Goal: Communication & Community: Answer question/provide support

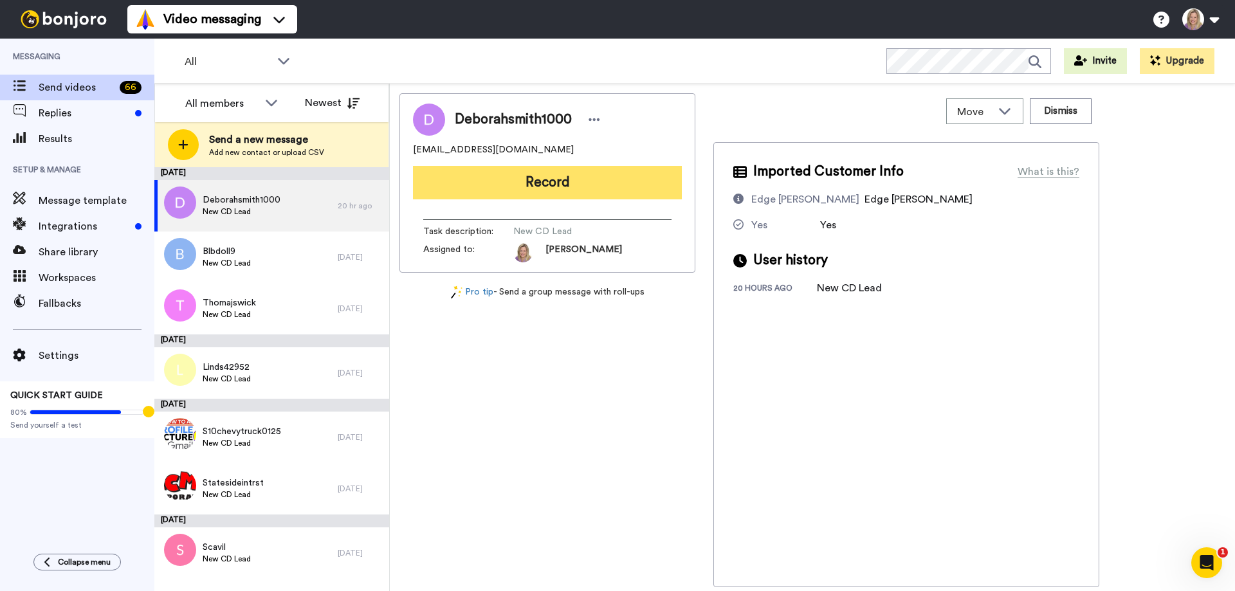
click at [544, 182] on button "Record" at bounding box center [547, 182] width 269 height 33
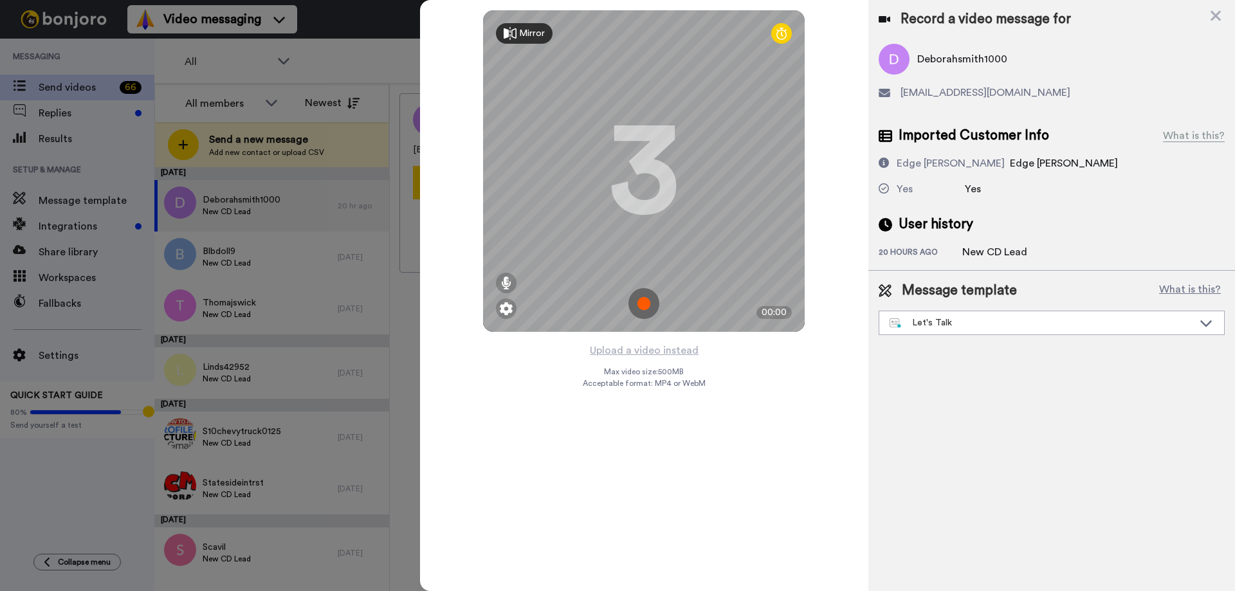
click at [644, 298] on img at bounding box center [643, 303] width 31 height 31
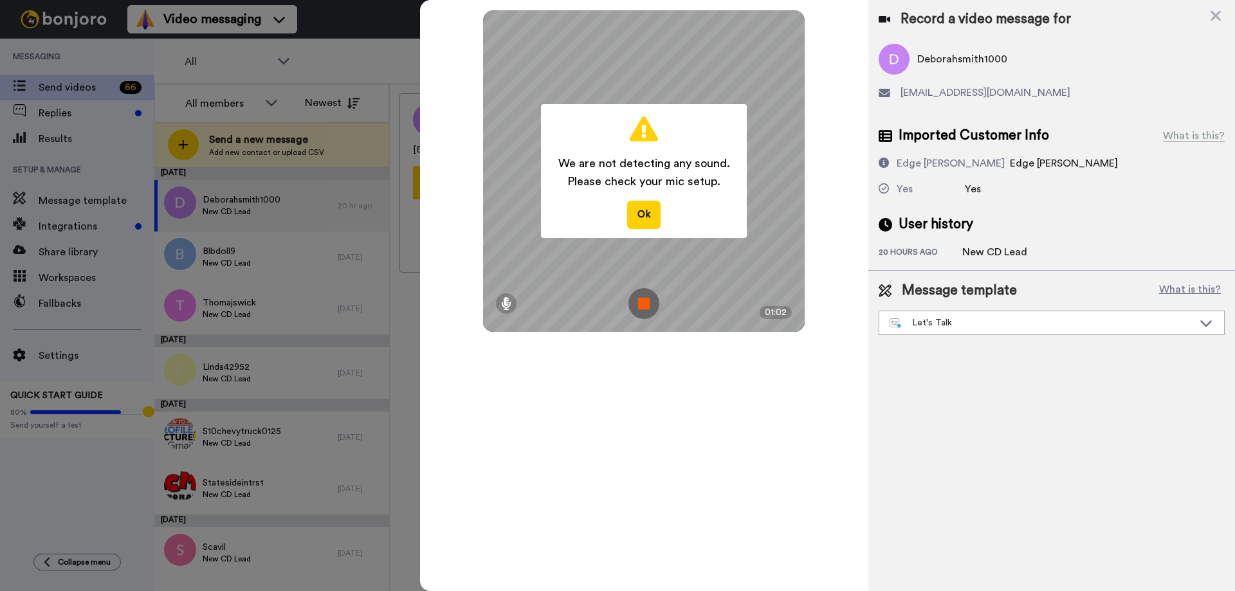
click at [643, 300] on img at bounding box center [643, 303] width 31 height 31
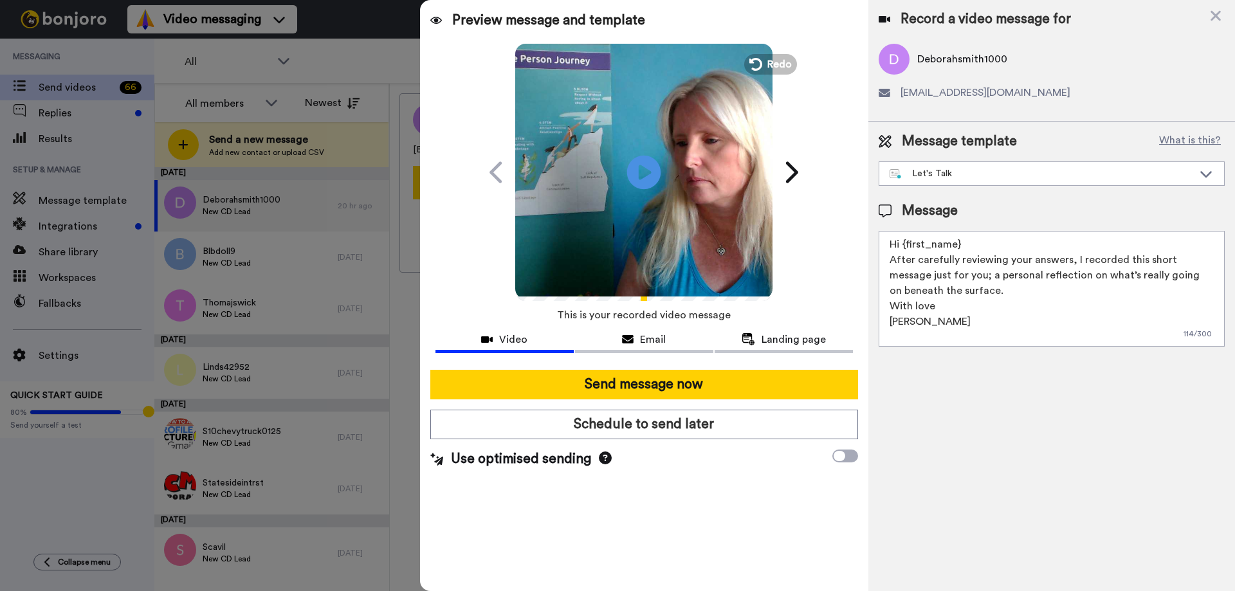
click at [641, 169] on icon "Play/Pause" at bounding box center [644, 172] width 34 height 61
drag, startPoint x: 901, startPoint y: 243, endPoint x: 961, endPoint y: 240, distance: 59.9
click at [961, 240] on textarea "Hi {first_name} After carefully reviewing your answers, I recorded this short m…" at bounding box center [1052, 289] width 346 height 116
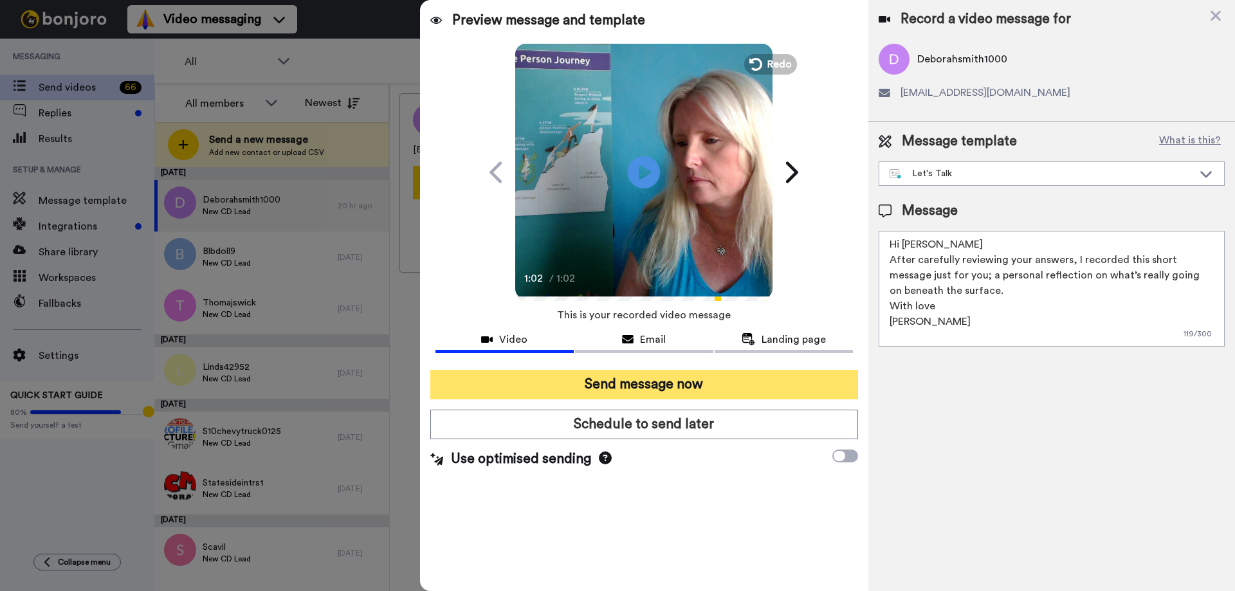
type textarea "Hi Deborah After carefully reviewing your answers, I recorded this short messag…"
click at [697, 378] on button "Send message now" at bounding box center [644, 385] width 428 height 30
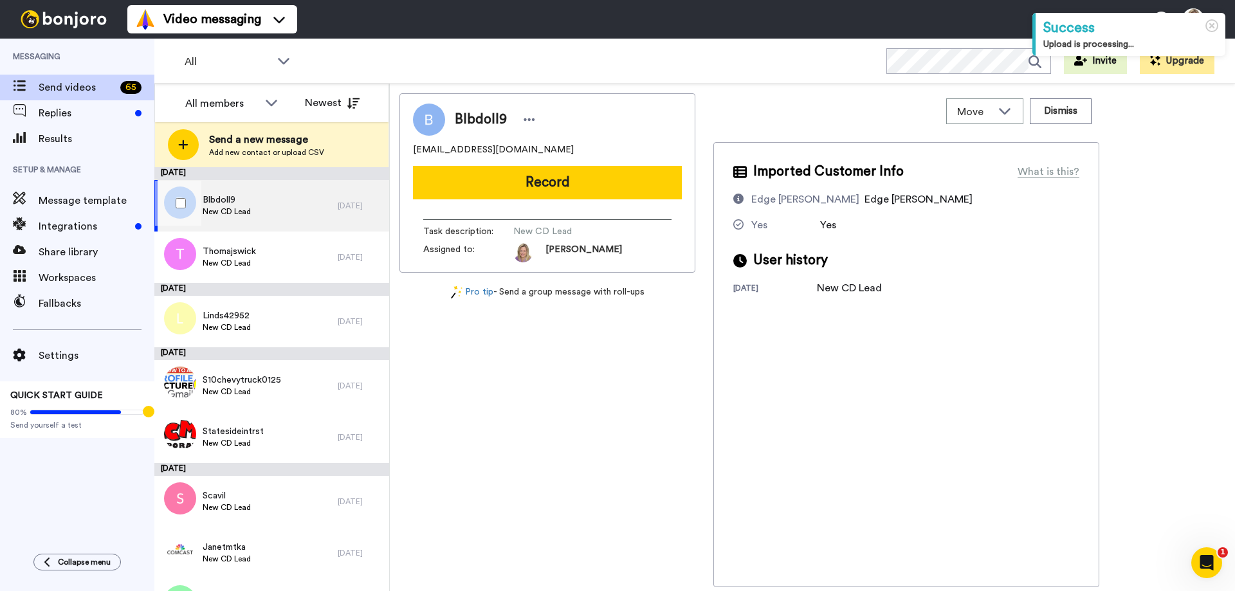
click at [222, 196] on span "Blbdoll9" at bounding box center [227, 200] width 48 height 13
drag, startPoint x: 414, startPoint y: 148, endPoint x: 500, endPoint y: 148, distance: 86.2
click at [500, 148] on div "blbdoll9@yahoo.com" at bounding box center [547, 149] width 269 height 13
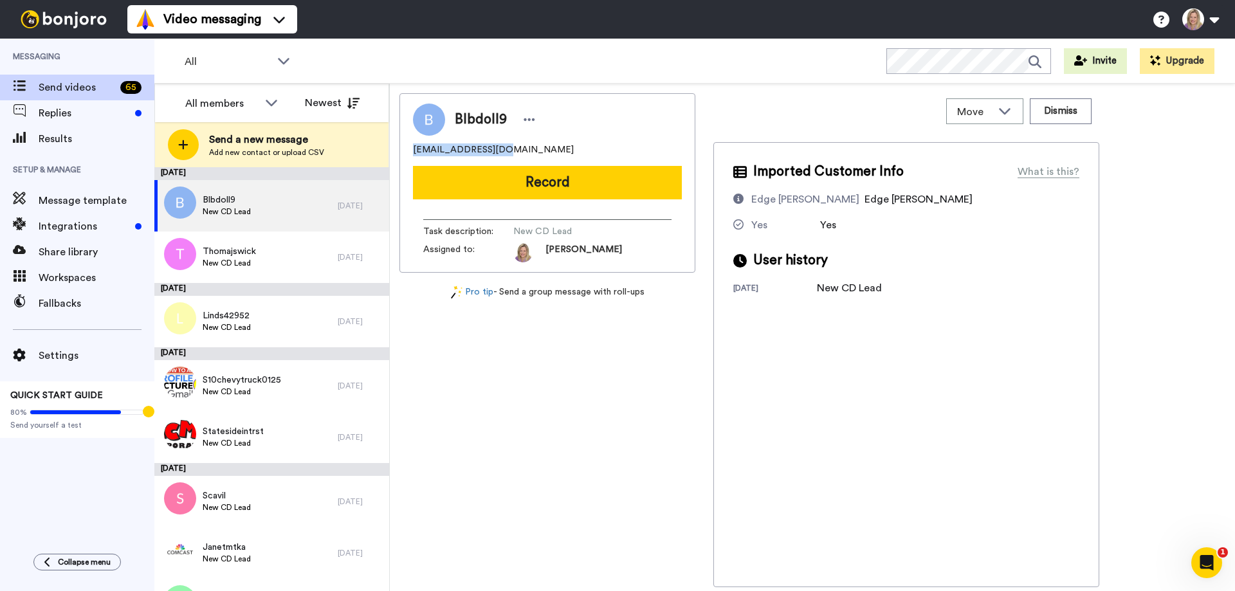
copy span "blbdoll9@yahoo.com"
click at [505, 144] on div "blbdoll9@yahoo.com" at bounding box center [547, 149] width 269 height 13
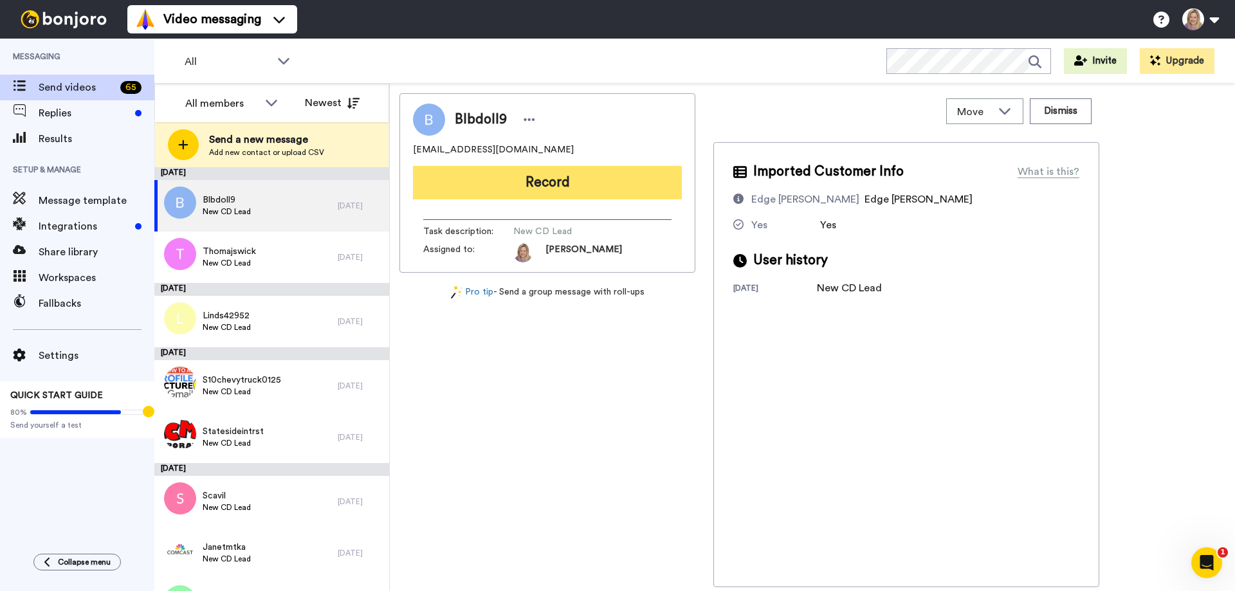
click at [529, 176] on button "Record" at bounding box center [547, 182] width 269 height 33
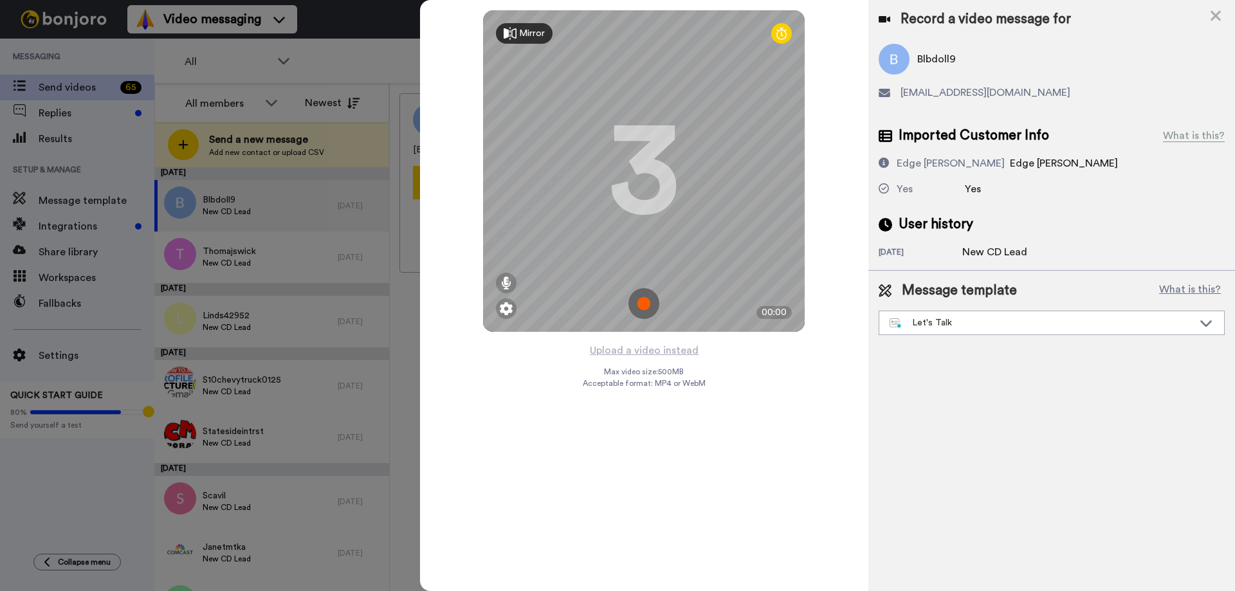
click at [638, 293] on img at bounding box center [643, 303] width 31 height 31
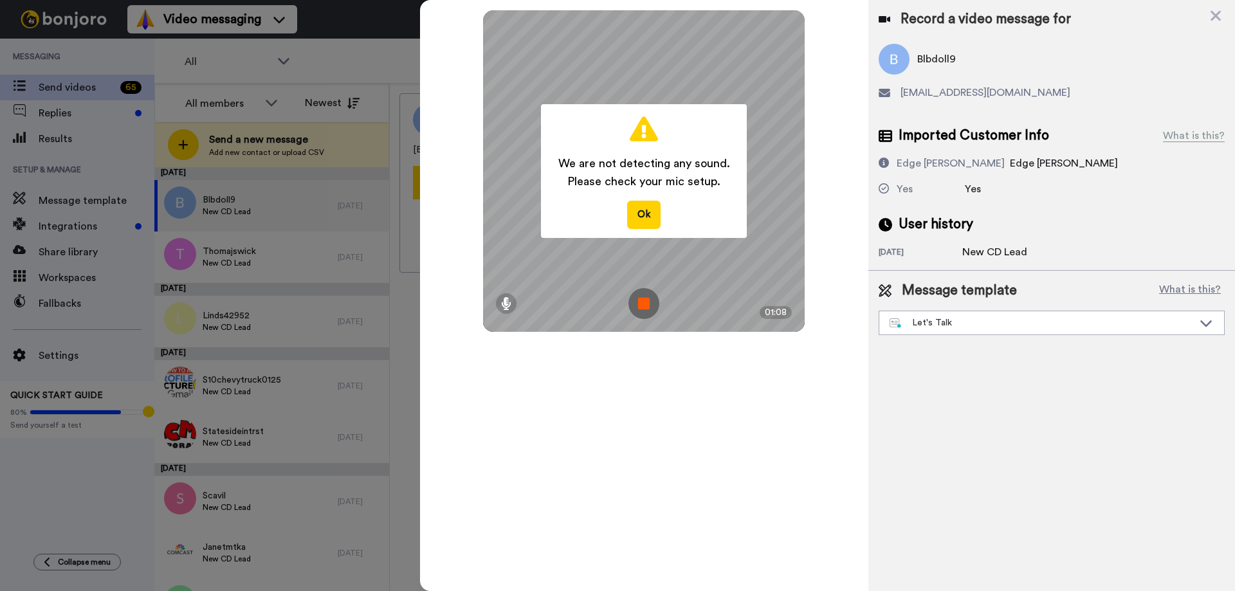
click at [638, 293] on img at bounding box center [643, 303] width 31 height 31
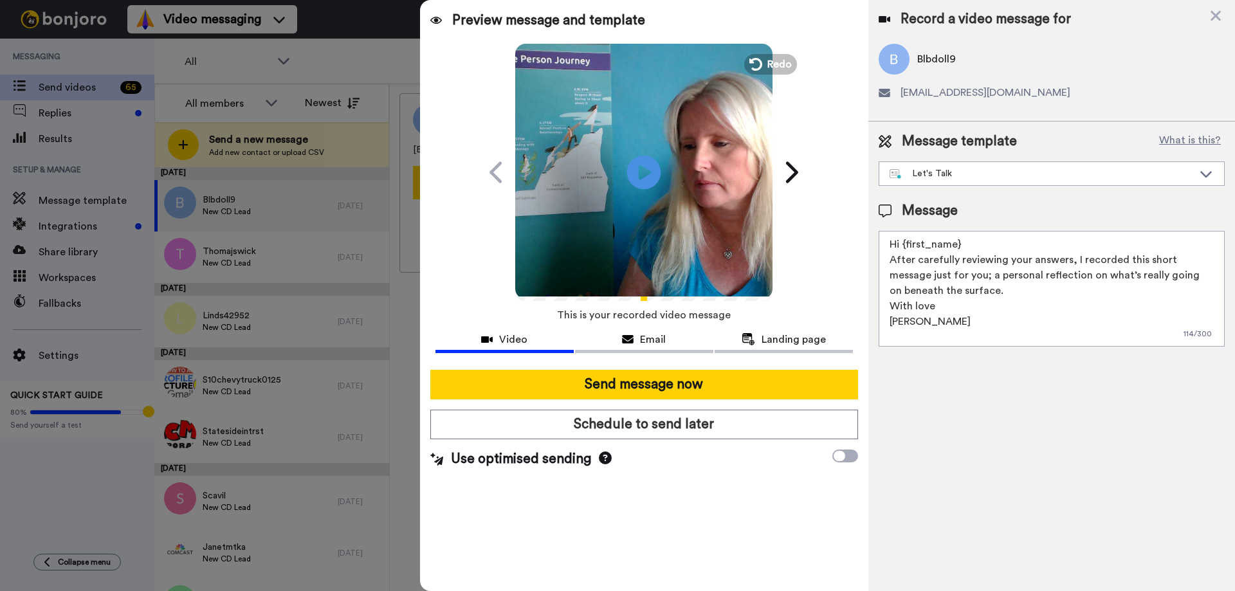
click at [652, 166] on icon at bounding box center [644, 172] width 34 height 34
drag, startPoint x: 904, startPoint y: 239, endPoint x: 960, endPoint y: 242, distance: 56.1
click at [960, 242] on textarea "Hi {first_name} After carefully reviewing your answers, I recorded this short m…" at bounding box center [1052, 289] width 346 height 116
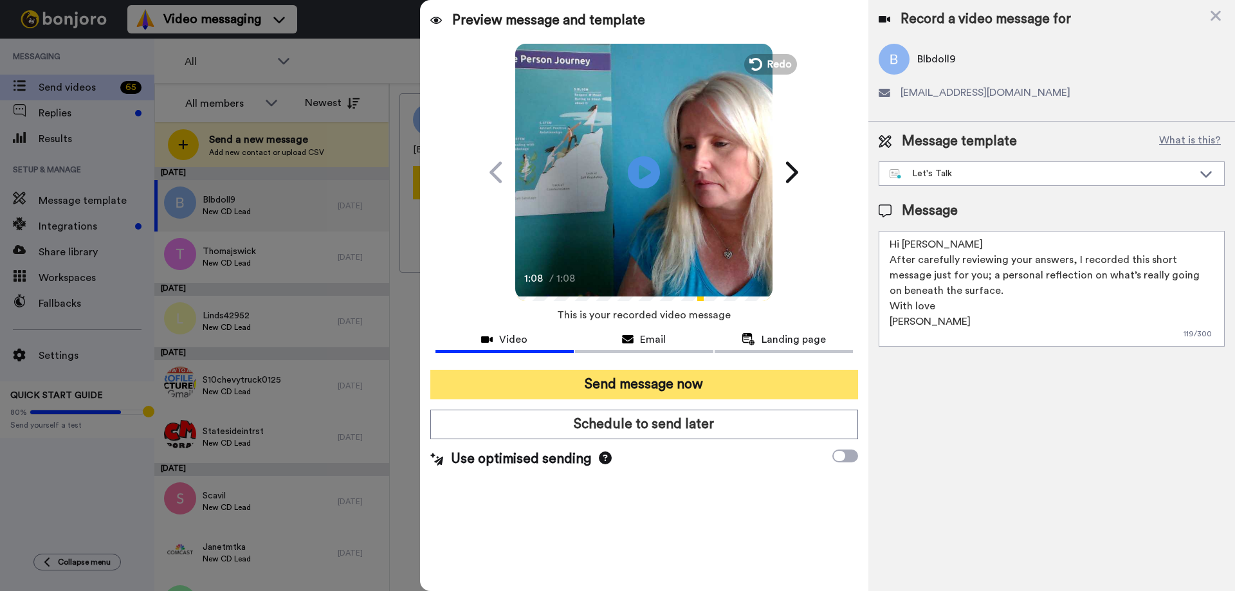
type textarea "Hi Barbara After carefully reviewing your answers, I recorded this short messag…"
click at [657, 379] on button "Send message now" at bounding box center [644, 385] width 428 height 30
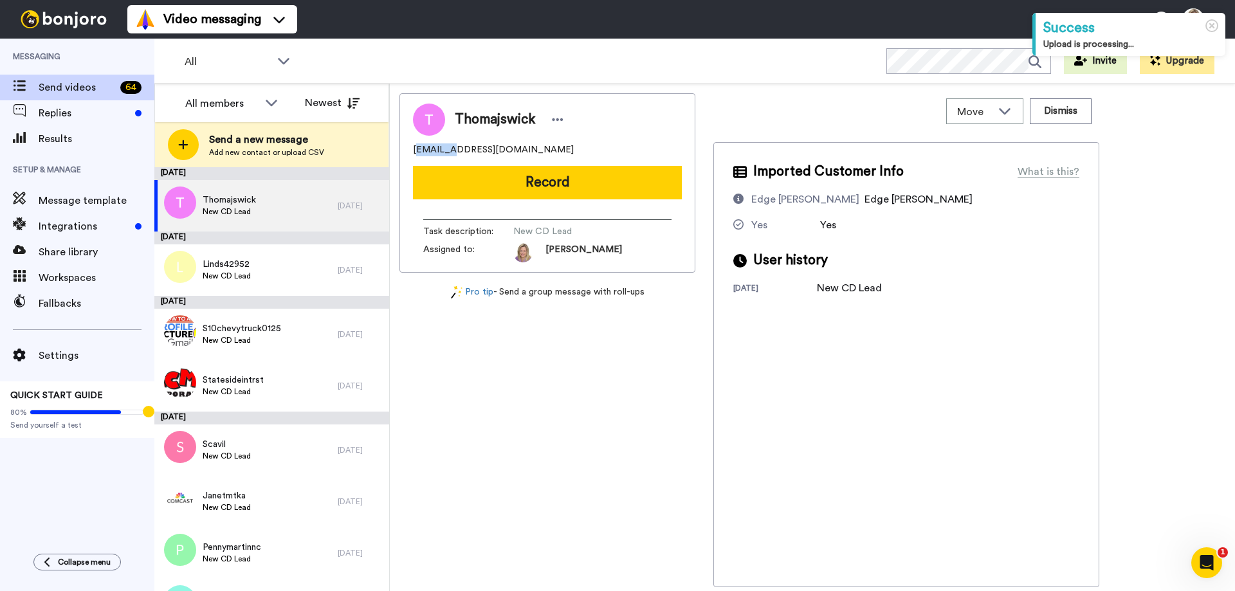
drag, startPoint x: 416, startPoint y: 146, endPoint x: 450, endPoint y: 145, distance: 34.7
click at [450, 145] on span "[EMAIL_ADDRESS][DOMAIN_NAME]" at bounding box center [493, 149] width 161 height 13
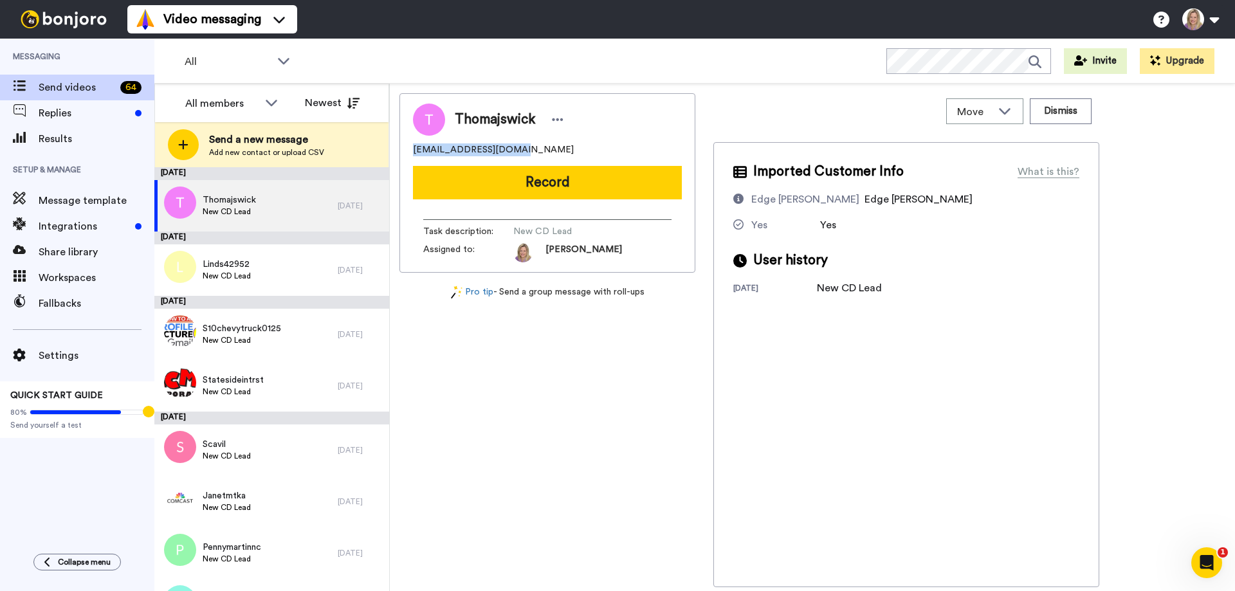
drag, startPoint x: 414, startPoint y: 147, endPoint x: 520, endPoint y: 147, distance: 106.8
click at [520, 147] on div "[EMAIL_ADDRESS][DOMAIN_NAME]" at bounding box center [547, 149] width 269 height 13
copy span "[EMAIL_ADDRESS][DOMAIN_NAME]"
click at [527, 146] on div "[EMAIL_ADDRESS][DOMAIN_NAME]" at bounding box center [547, 149] width 269 height 13
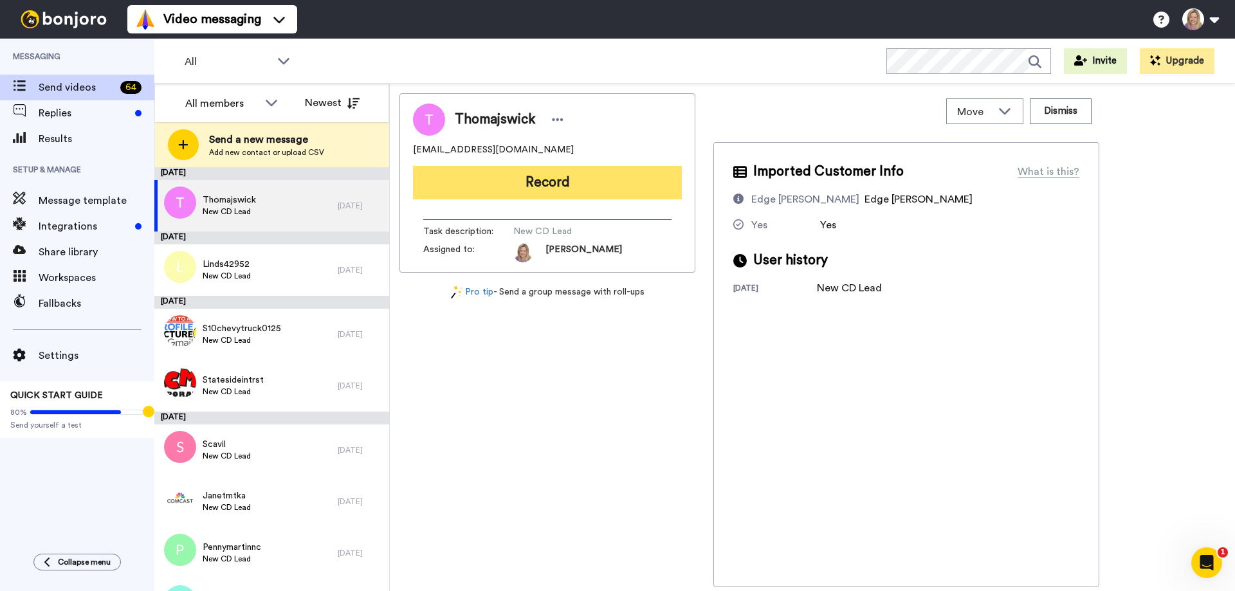
click at [537, 174] on button "Record" at bounding box center [547, 182] width 269 height 33
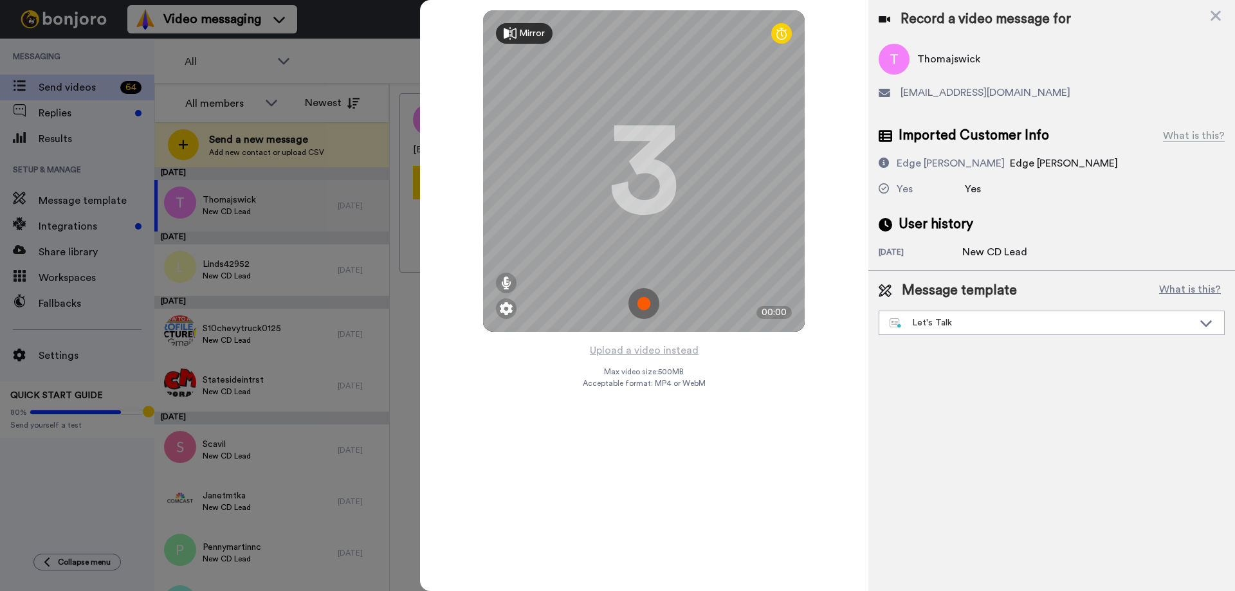
click at [642, 300] on img at bounding box center [643, 303] width 31 height 31
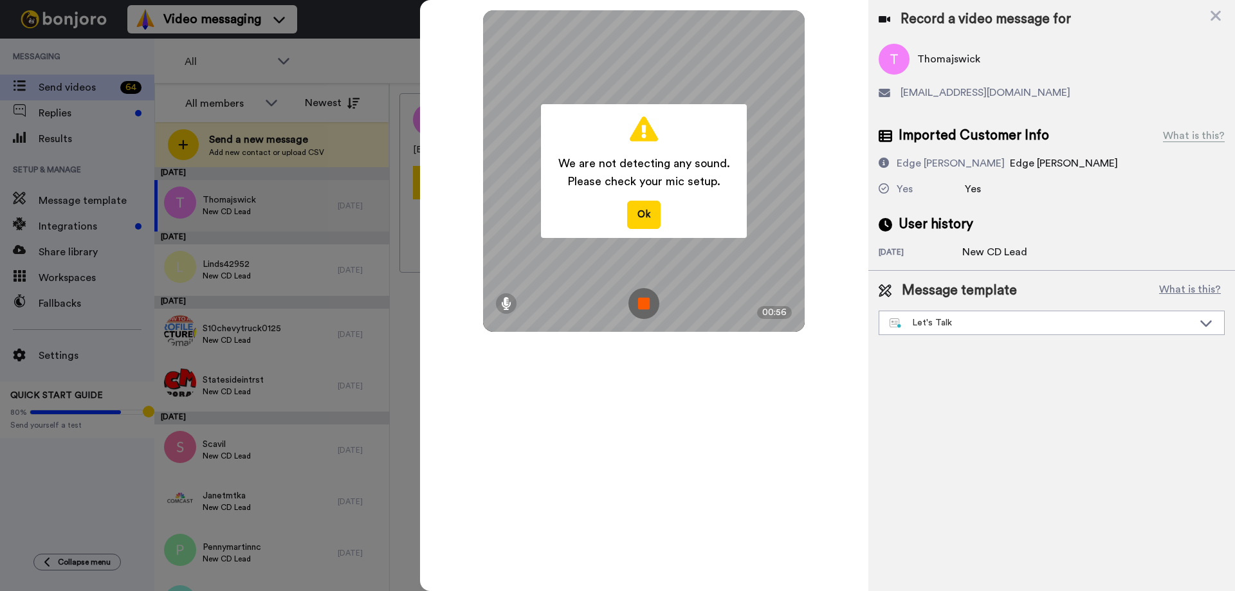
click at [642, 300] on img at bounding box center [643, 303] width 31 height 31
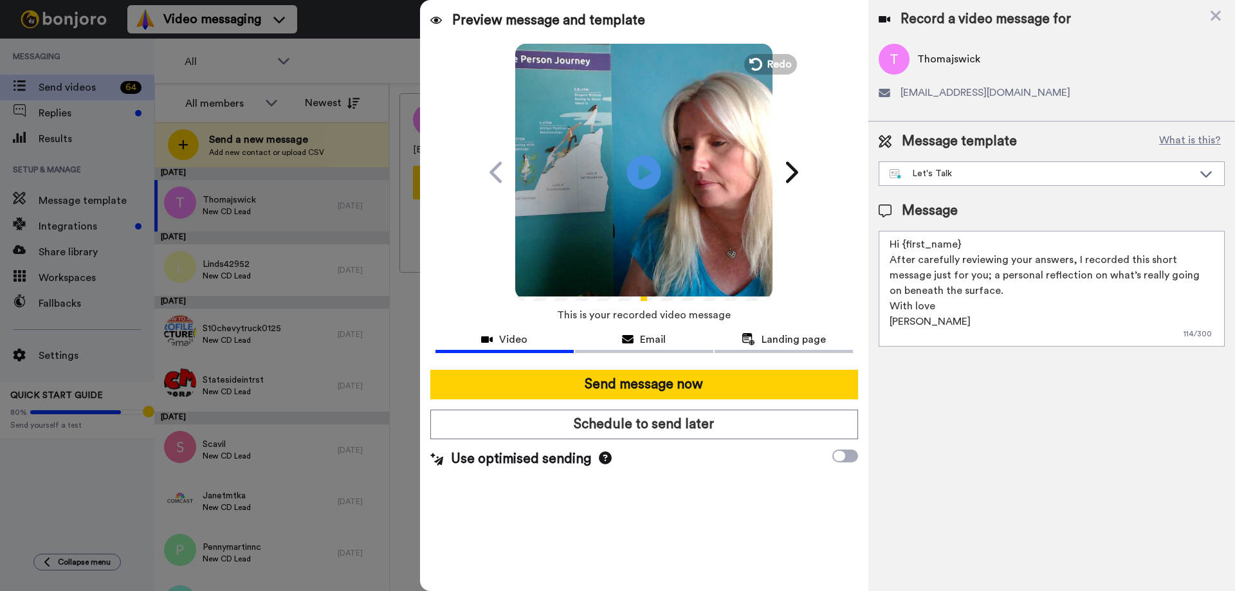
click at [646, 162] on icon at bounding box center [644, 172] width 34 height 34
drag, startPoint x: 906, startPoint y: 242, endPoint x: 961, endPoint y: 244, distance: 55.3
click at [961, 244] on textarea "Hi {first_name} After carefully reviewing your answers, I recorded this short m…" at bounding box center [1052, 289] width 346 height 116
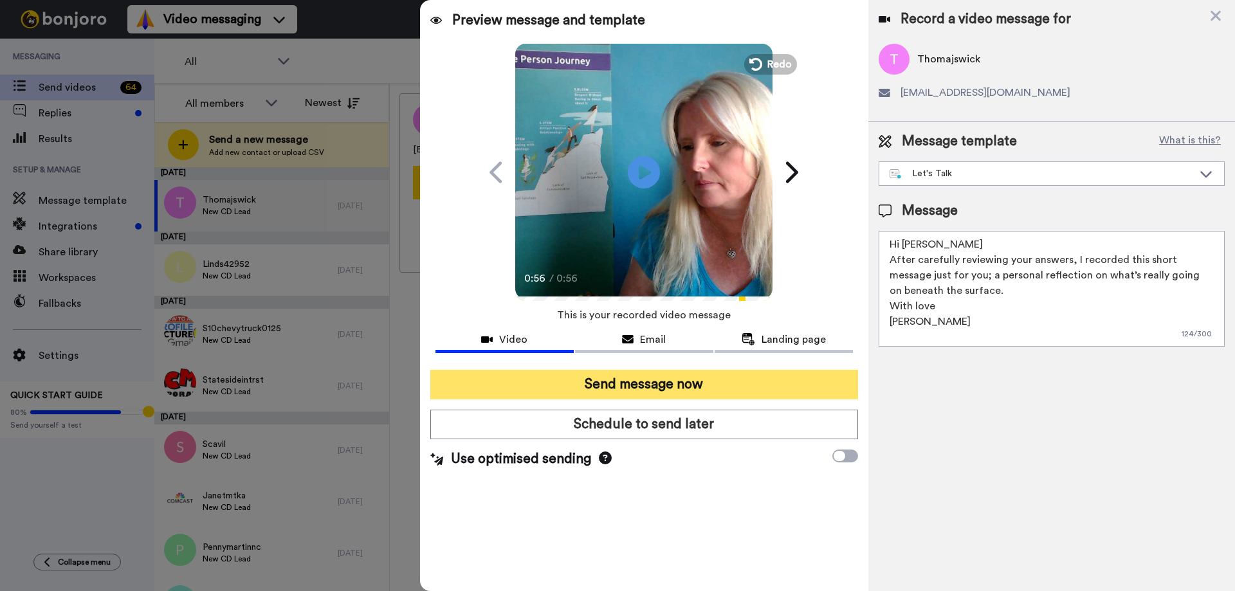
type textarea "Hi [PERSON_NAME] After carefully reviewing your answers, I recorded this short …"
click at [668, 381] on button "Send message now" at bounding box center [644, 385] width 428 height 30
